Goal: Browse casually: Explore the website without a specific task or goal

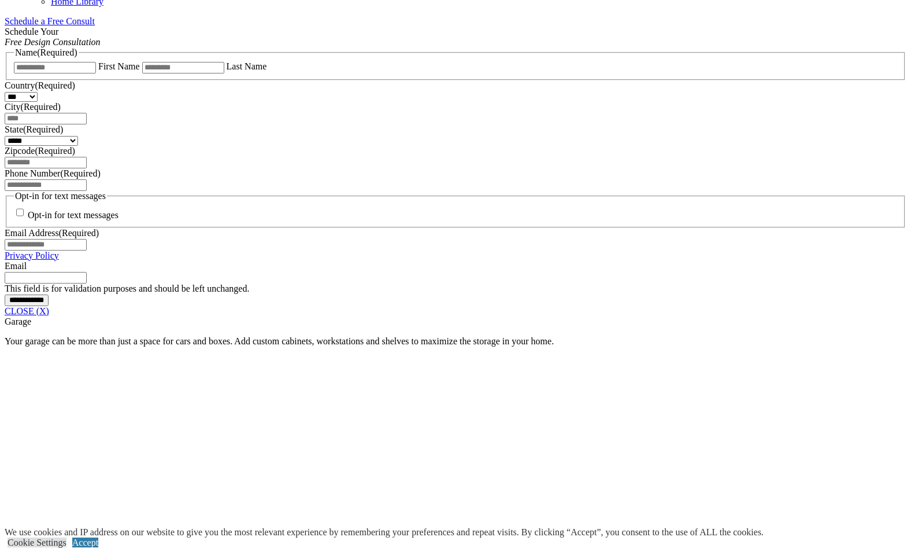
scroll to position [925, 0]
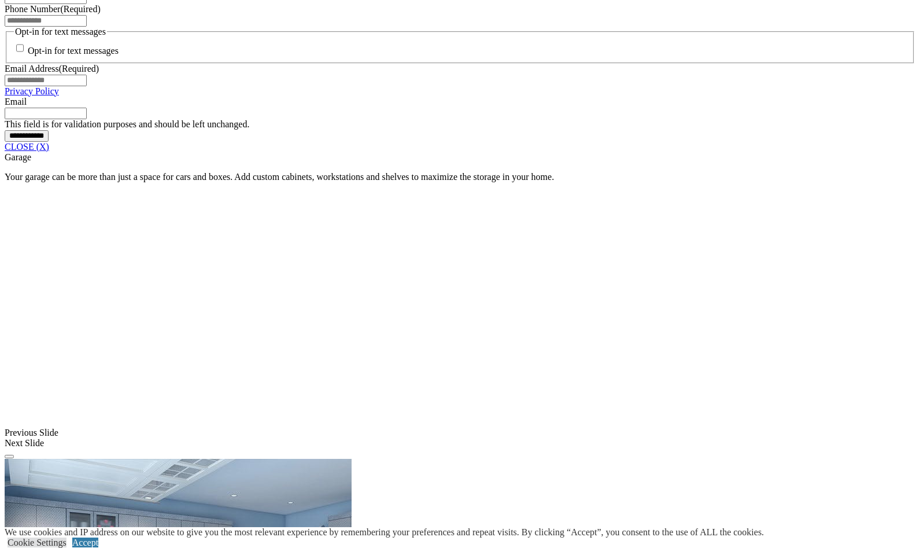
click at [0, 0] on span at bounding box center [0, 0] width 0 height 0
